Goal: Transaction & Acquisition: Purchase product/service

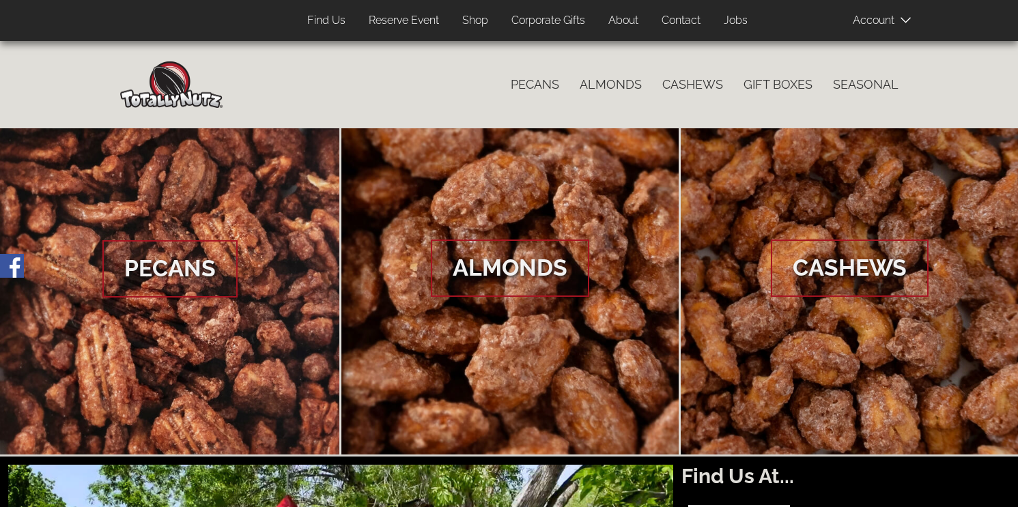
click at [478, 26] on link "Shop" at bounding box center [475, 21] width 46 height 27
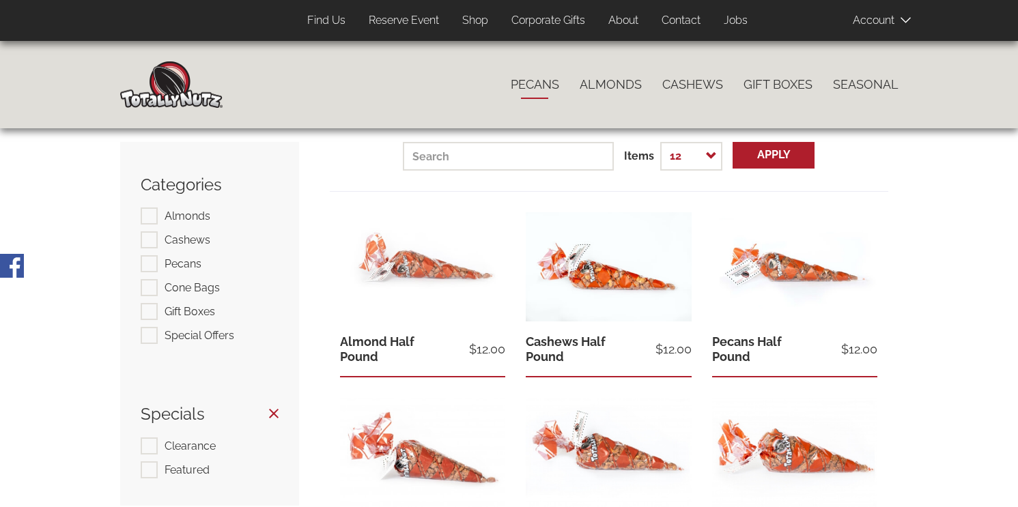
click at [545, 89] on link "Pecans" at bounding box center [534, 84] width 69 height 29
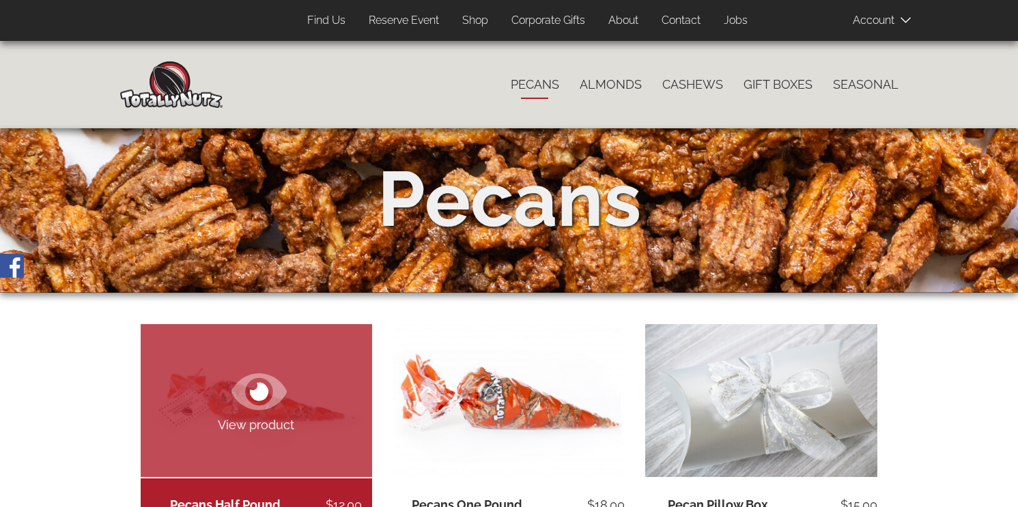
click at [278, 400] on icon at bounding box center [258, 391] width 55 height 37
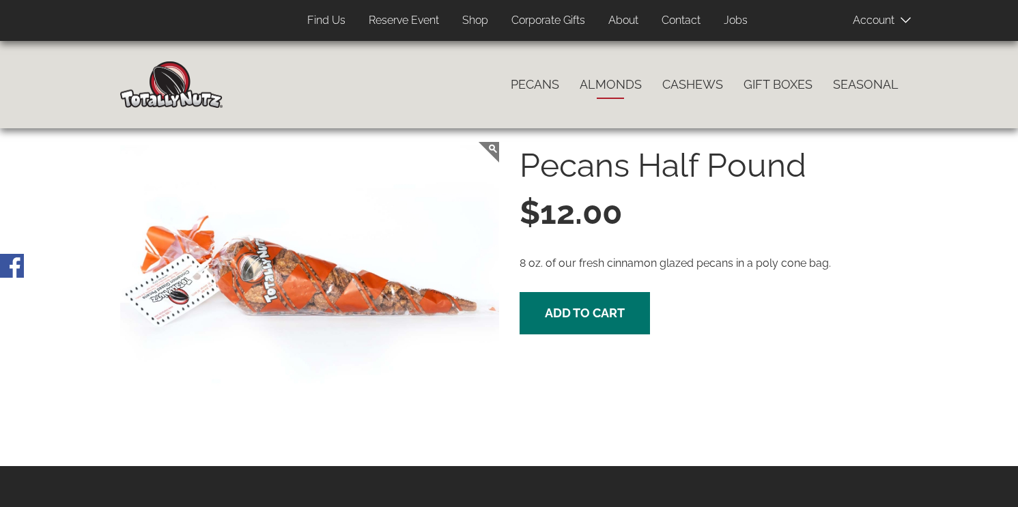
click at [636, 93] on link "Almonds" at bounding box center [610, 84] width 83 height 29
